Goal: Information Seeking & Learning: Compare options

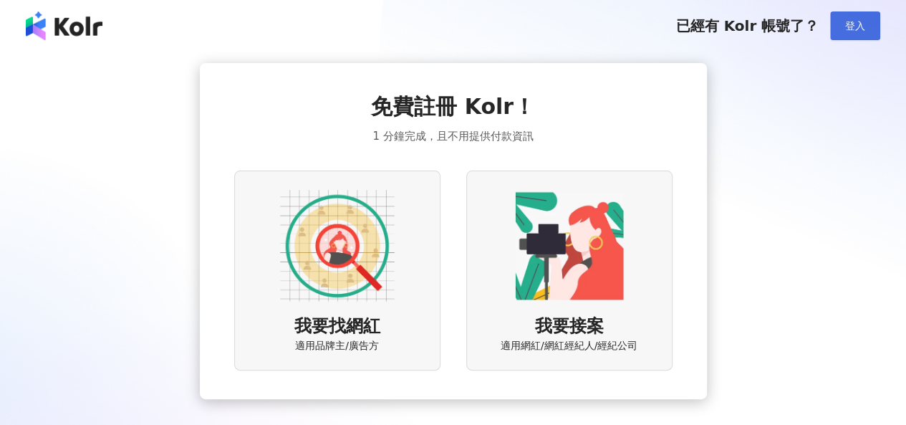
click at [859, 31] on span "登入" at bounding box center [855, 25] width 20 height 11
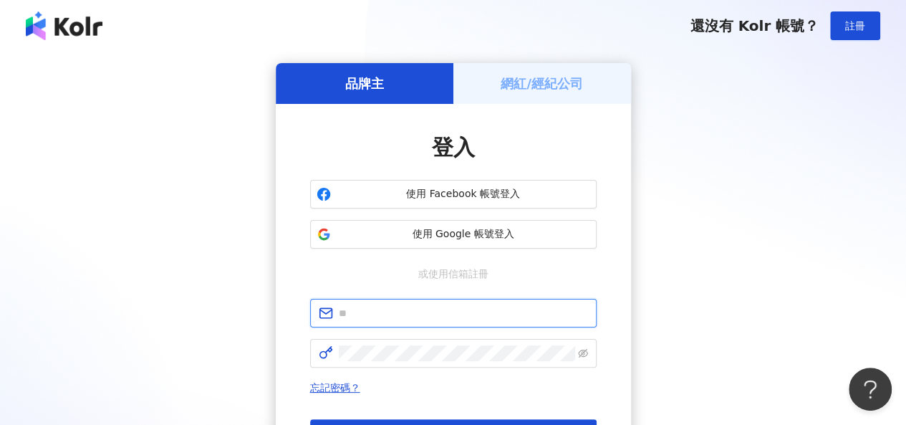
click at [371, 306] on input "text" at bounding box center [463, 313] width 249 height 16
type input "**********"
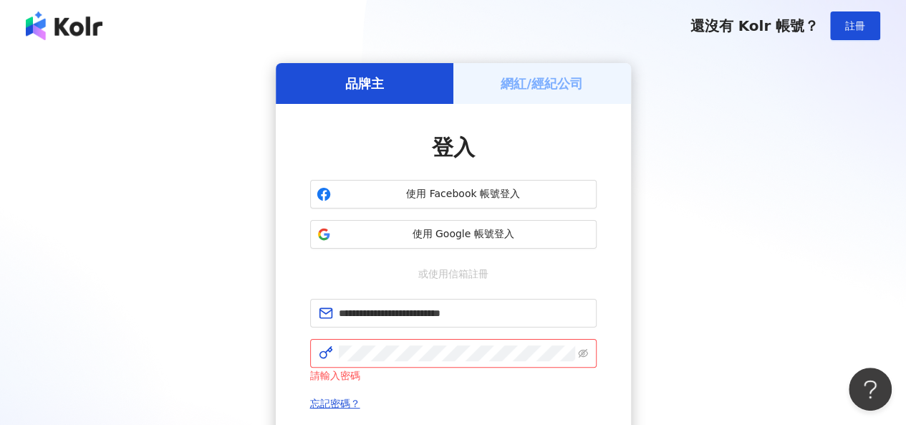
click at [840, 246] on div "**********" at bounding box center [453, 292] width 872 height 458
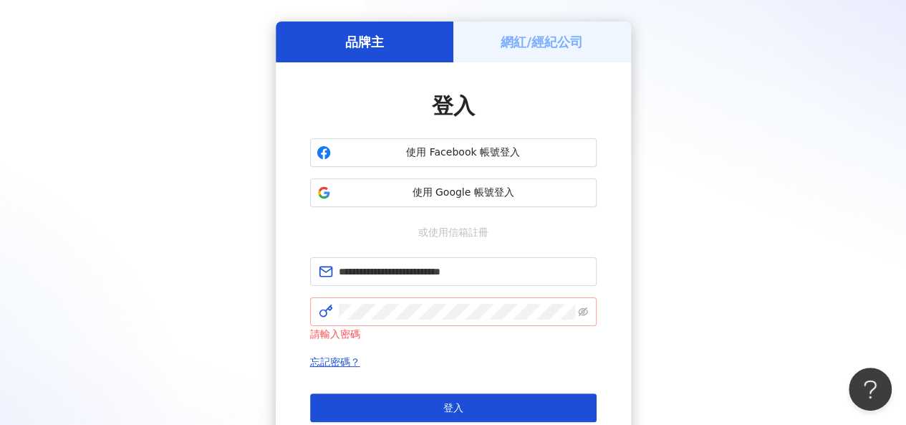
scroll to position [72, 0]
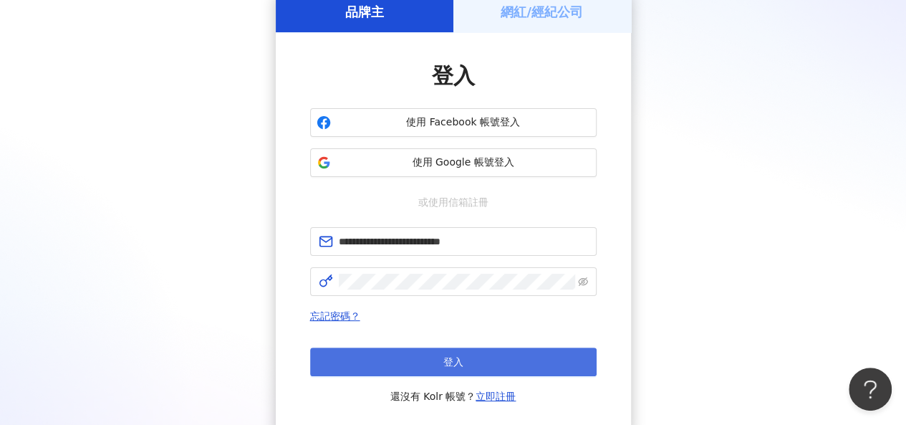
click at [437, 371] on button "登入" at bounding box center [453, 361] width 287 height 29
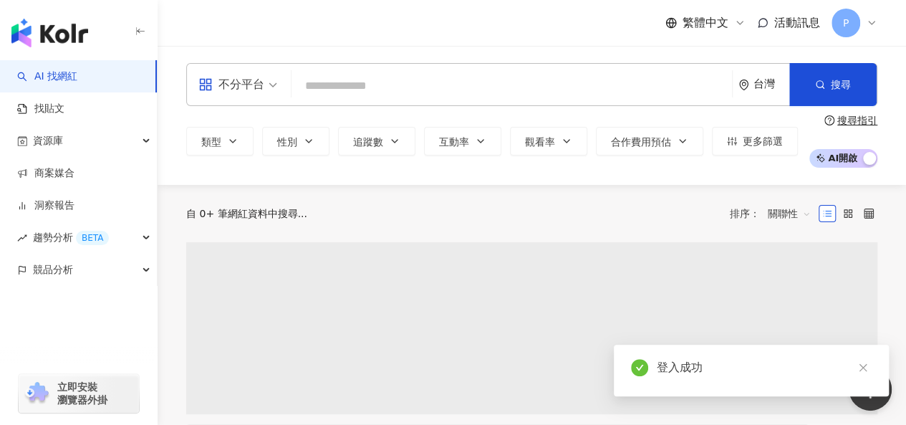
click at [384, 81] on input "search" at bounding box center [511, 85] width 429 height 27
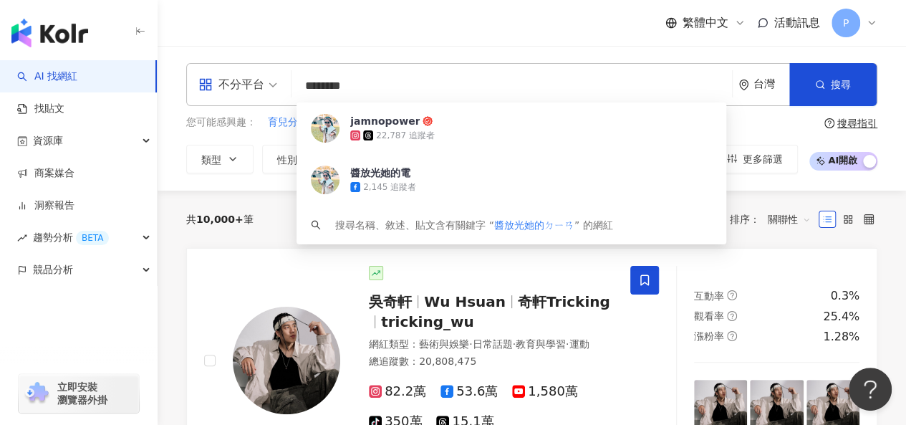
type input "******"
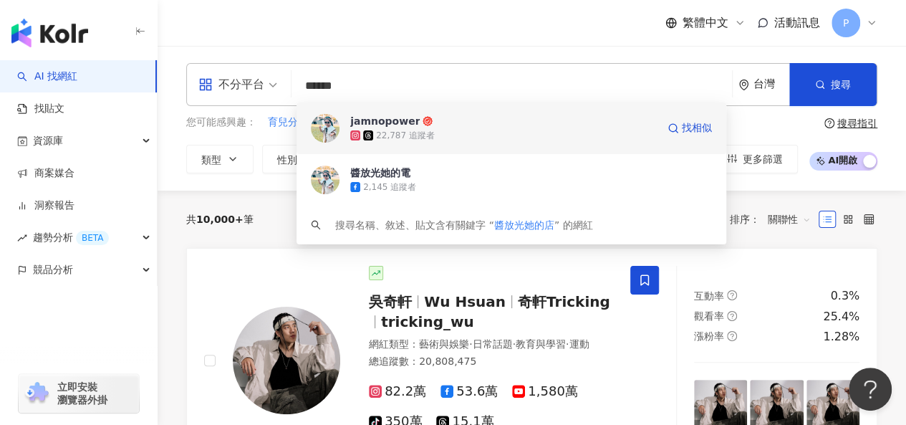
click at [427, 135] on div "22,787 追蹤者" at bounding box center [405, 136] width 59 height 12
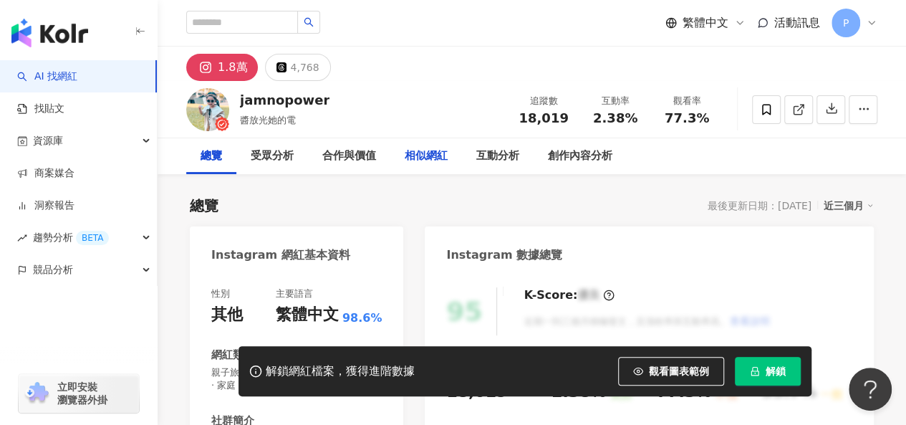
click at [405, 160] on div "相似網紅" at bounding box center [426, 156] width 43 height 17
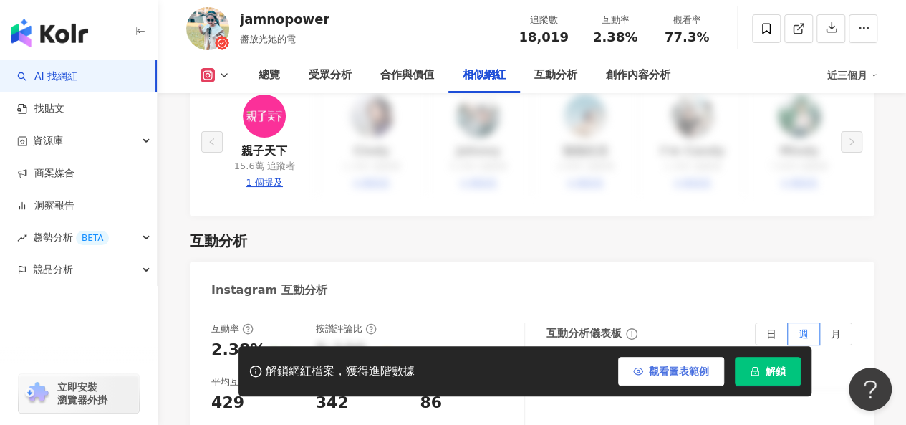
scroll to position [2487, 0]
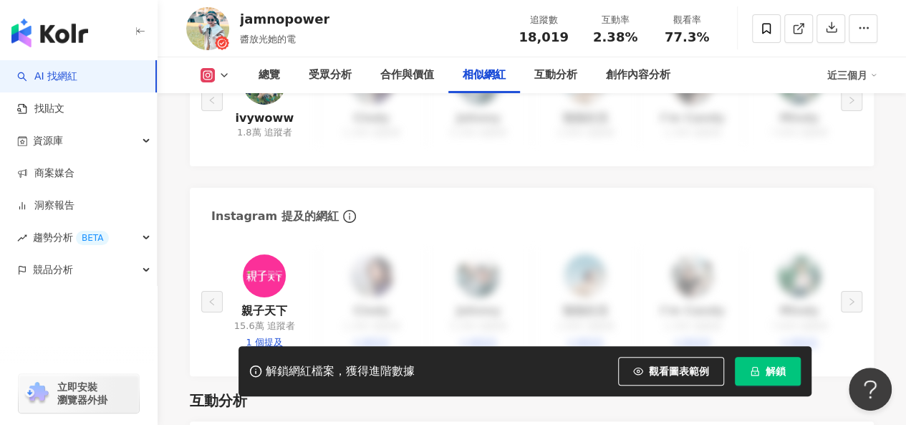
click at [754, 366] on icon "lock" at bounding box center [755, 371] width 10 height 10
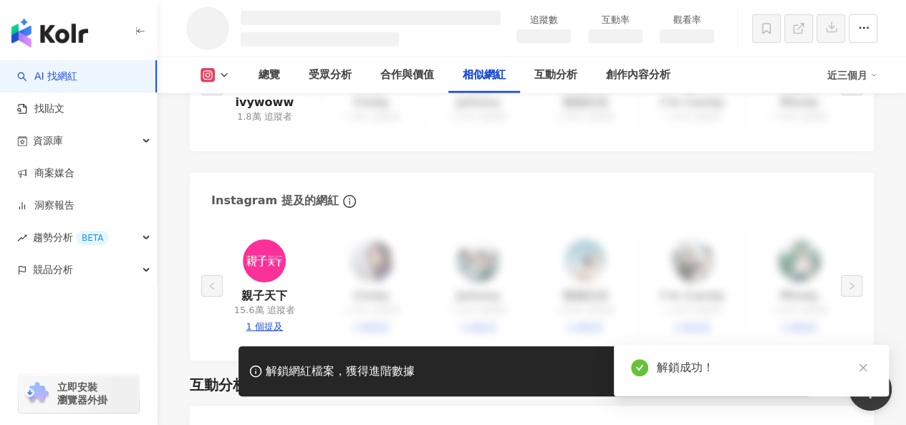
scroll to position [2107, 0]
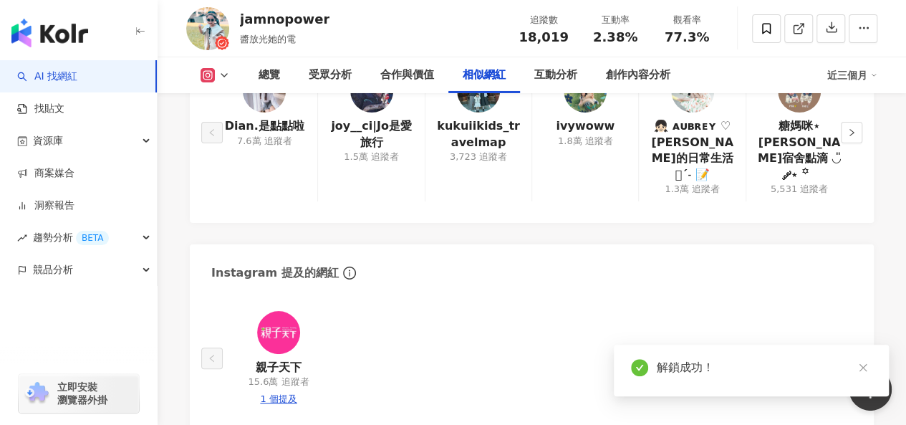
scroll to position [2384, 0]
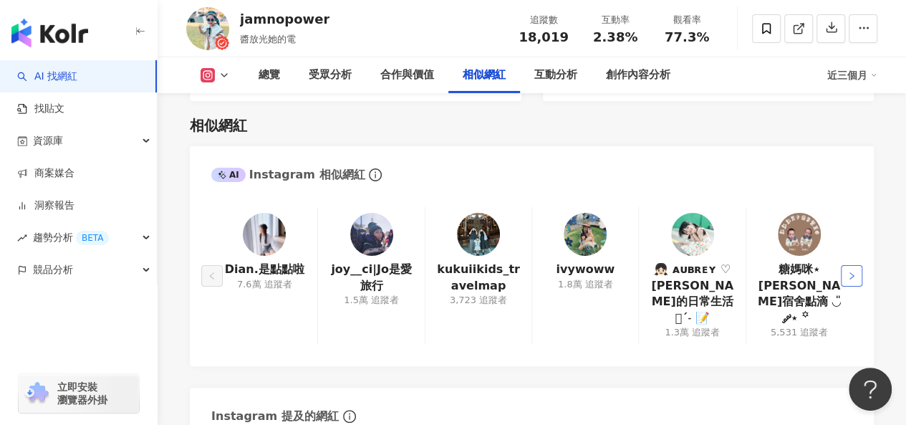
click at [857, 265] on button "button" at bounding box center [851, 275] width 21 height 21
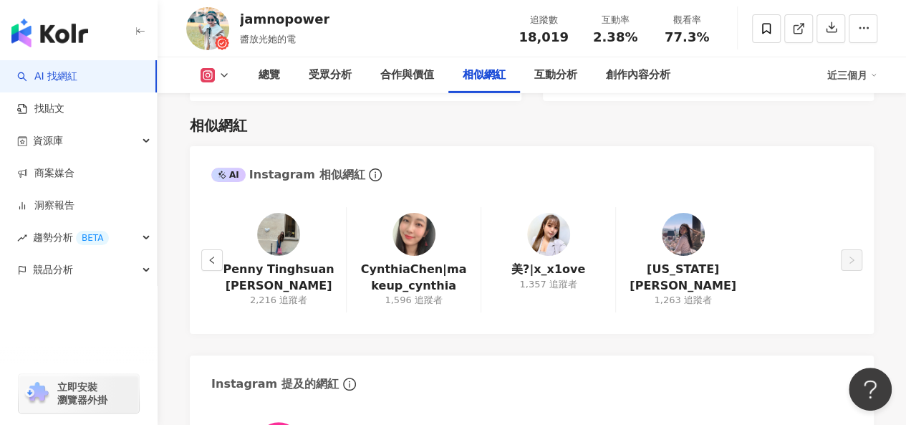
click at [244, 339] on div "AI Instagram 相似網紅 Penny Tinghsuan Chen 2,216 追蹤者 CynthiaChen|makeup_cynthia 1,5…" at bounding box center [532, 345] width 684 height 398
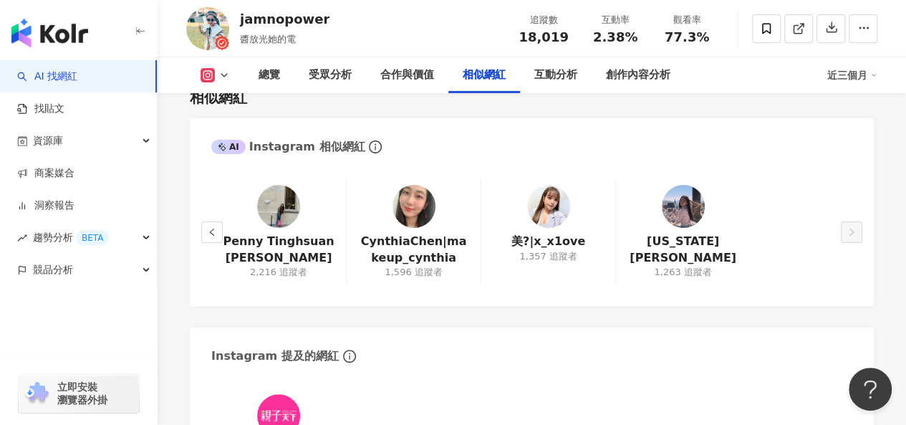
scroll to position [2340, 0]
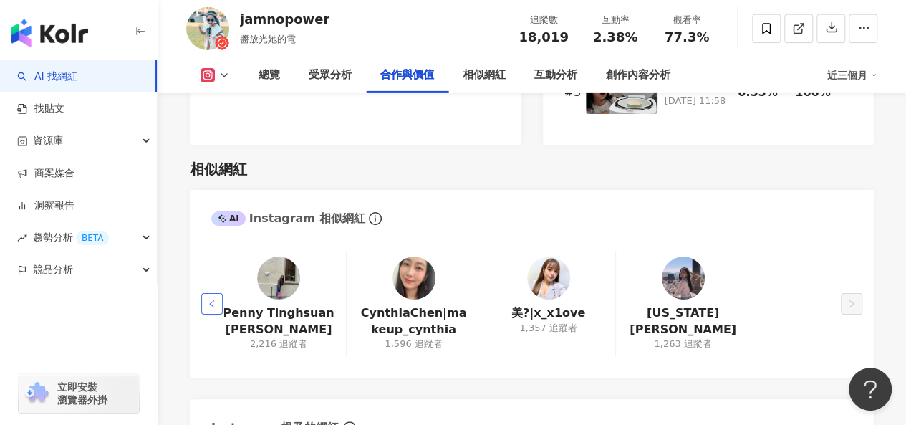
click at [208, 300] on button "button" at bounding box center [211, 303] width 21 height 21
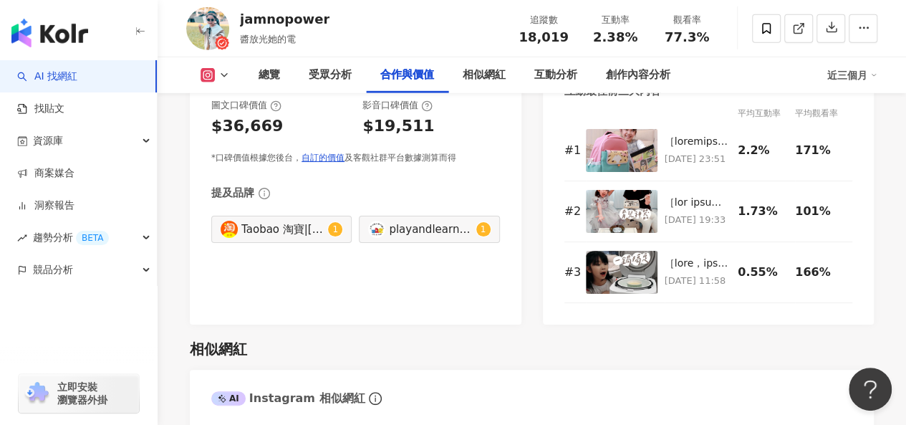
scroll to position [2269, 0]
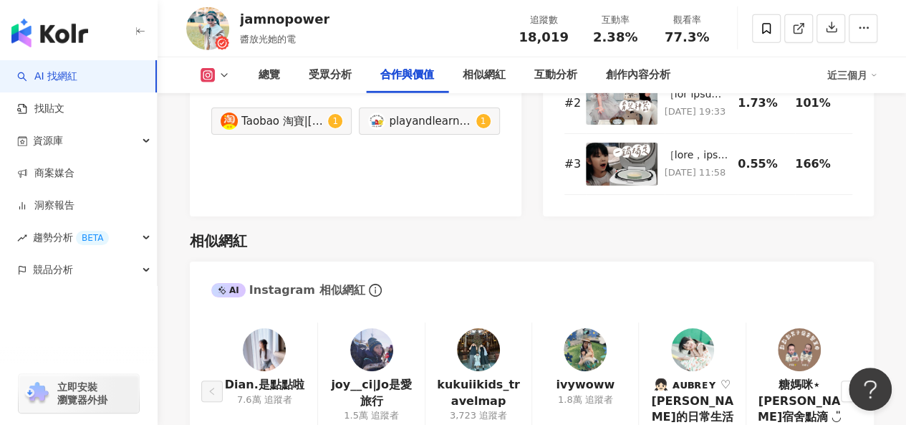
click at [229, 290] on div "AI Instagram 相似網紅" at bounding box center [297, 289] width 173 height 21
click at [375, 287] on icon "info-circle" at bounding box center [375, 290] width 1 height 6
click at [397, 294] on div "AI Instagram 相似網紅" at bounding box center [532, 284] width 684 height 47
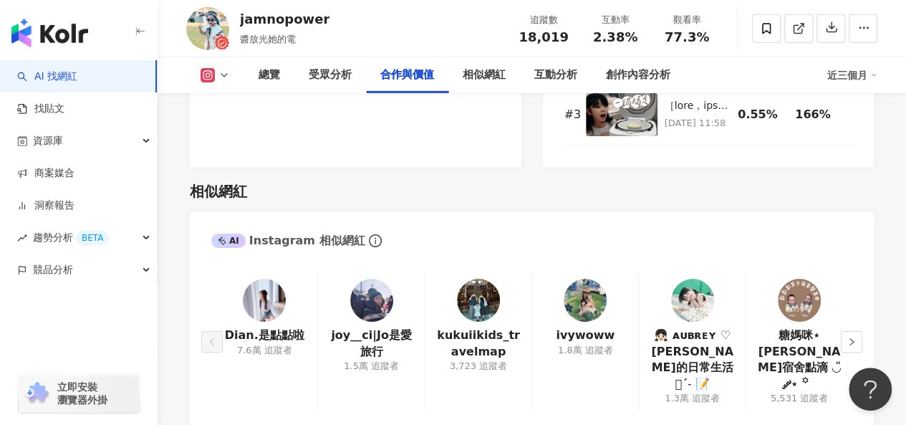
scroll to position [2340, 0]
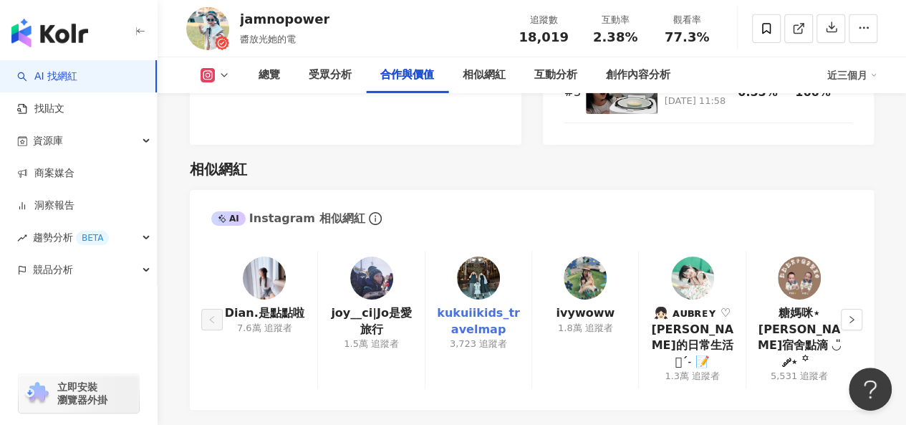
click at [481, 306] on link "kukuiikids_travelmap" at bounding box center [478, 321] width 83 height 32
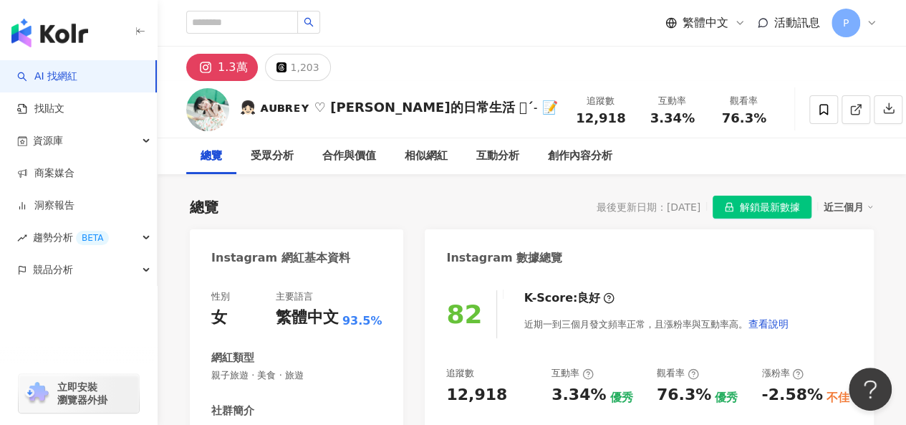
scroll to position [215, 0]
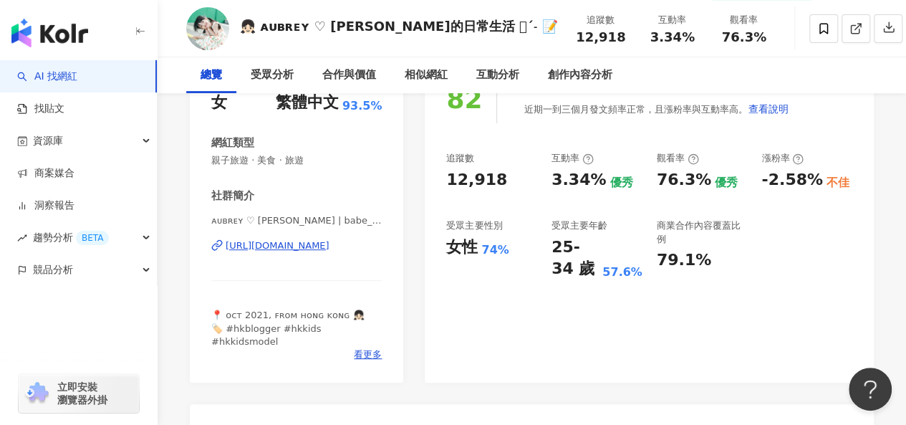
click at [316, 241] on div "https://www.instagram.com/babe_chinchin/" at bounding box center [278, 245] width 104 height 13
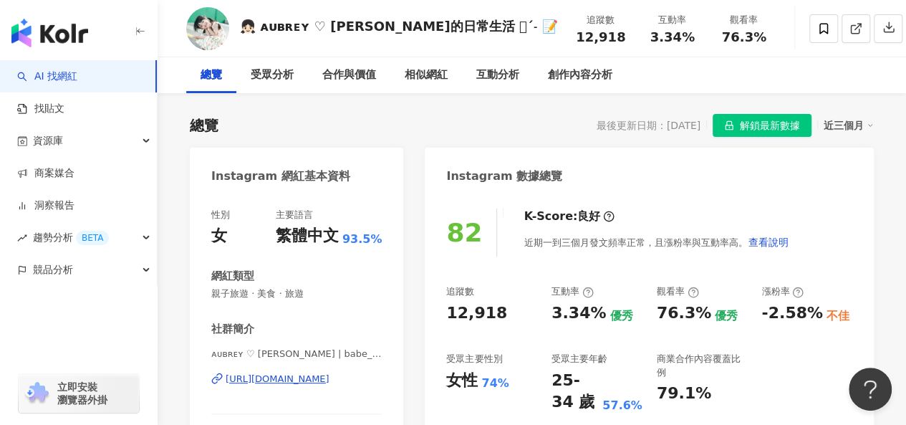
scroll to position [0, 0]
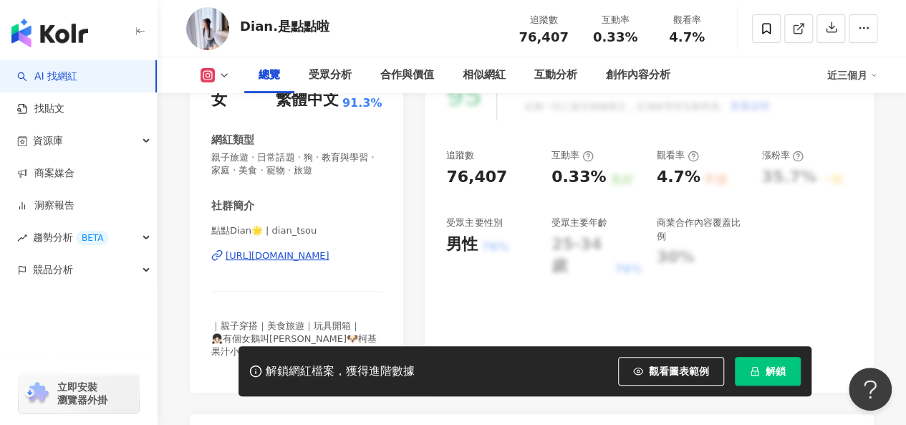
click at [241, 257] on div "https://www.instagram.com/dian_tsou/" at bounding box center [278, 255] width 104 height 13
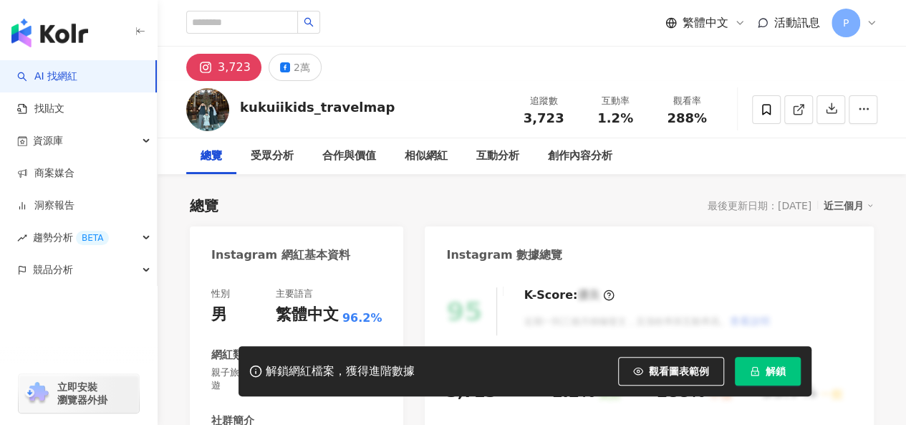
scroll to position [215, 0]
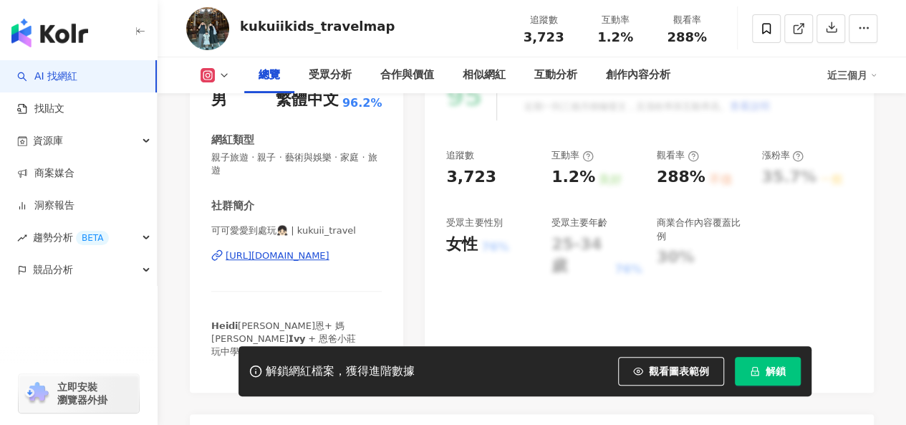
click at [330, 259] on div "[URL][DOMAIN_NAME]" at bounding box center [278, 255] width 104 height 13
